Goal: Navigation & Orientation: Find specific page/section

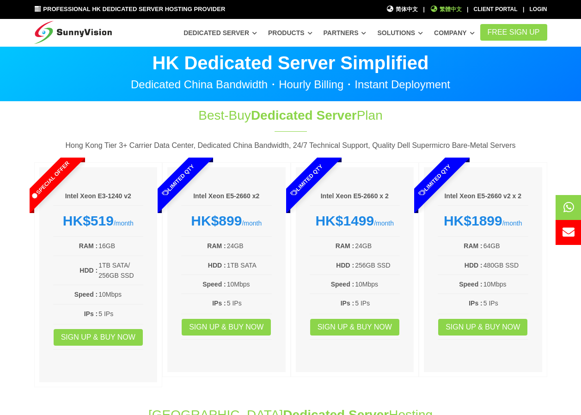
click at [451, 9] on span "繁體中文" at bounding box center [446, 9] width 32 height 9
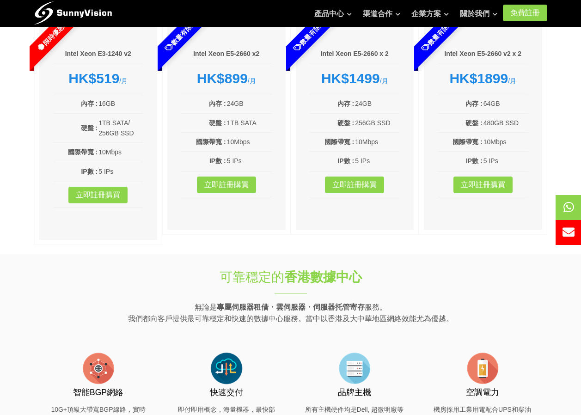
scroll to position [139, 0]
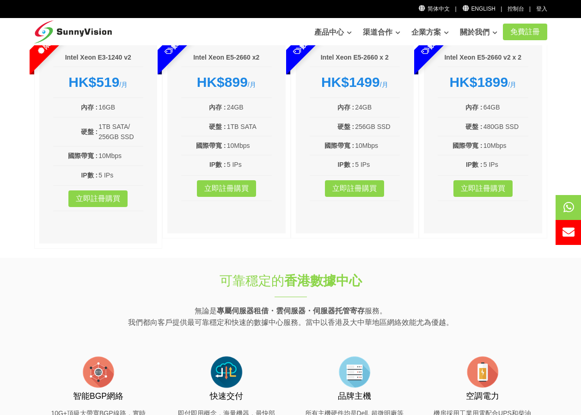
click at [435, 253] on div "限時優惠 Intel Xeon E3-1240 v2 HK$519 /月 內存 : 16GB 硬盤 : 1TB SATA/ 256GB SSD 國際帶寬 : …" at bounding box center [290, 139] width 513 height 230
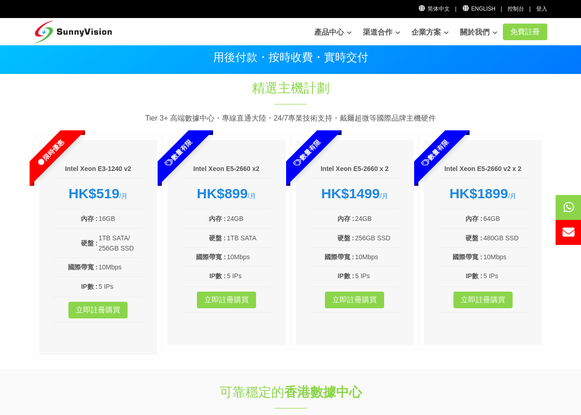
scroll to position [0, 0]
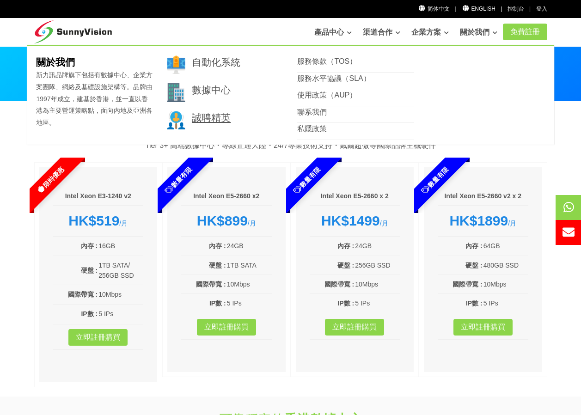
click at [208, 121] on link "誠聘精英" at bounding box center [211, 117] width 39 height 11
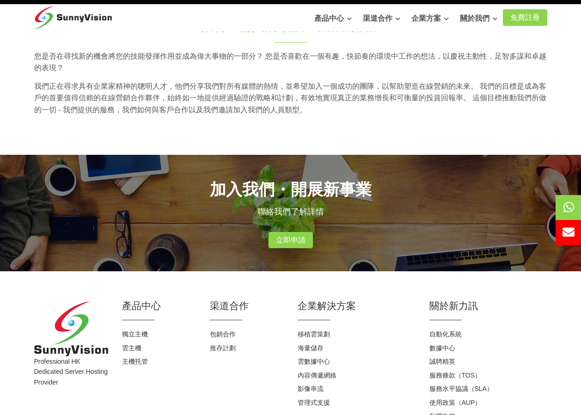
scroll to position [90, 0]
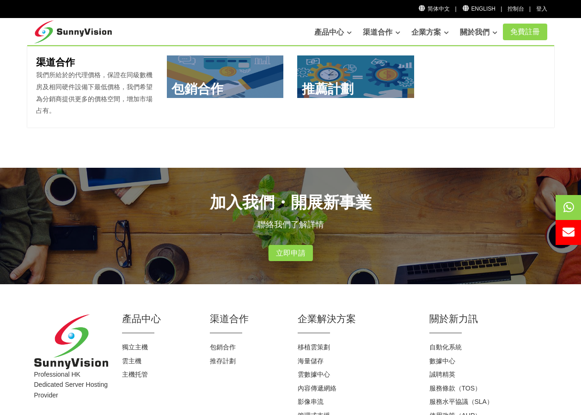
click at [389, 38] on link "渠道合作" at bounding box center [381, 32] width 37 height 18
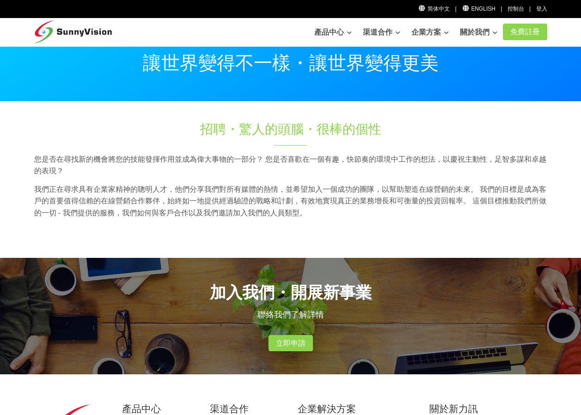
scroll to position [90, 0]
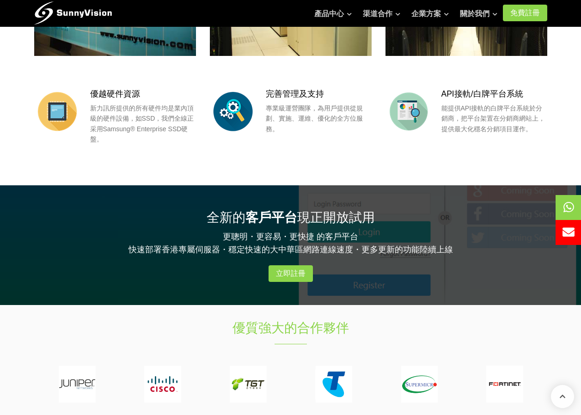
scroll to position [740, 0]
